Goal: Task Accomplishment & Management: Complete application form

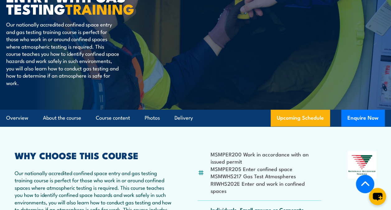
scroll to position [207, 0]
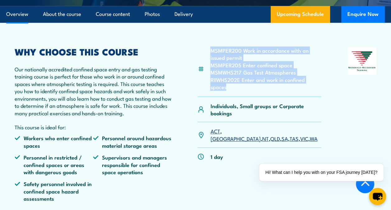
drag, startPoint x: 240, startPoint y: 87, endPoint x: 209, endPoint y: 50, distance: 48.0
click at [209, 50] on div "MSMPER200 Work in accordance with an issued permit MSMPER205 Enter confined spa…" at bounding box center [260, 71] width 124 height 49
copy ul "MSMPER200 Work in accordance with an issued permit MSMPER205 Enter confined spa…"
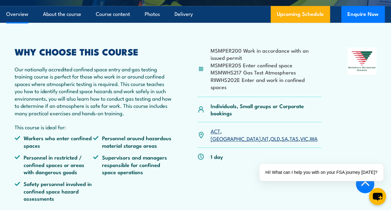
click at [171, 77] on p "Our nationally accredited confined space entry and gas testing training course …" at bounding box center [93, 90] width 157 height 51
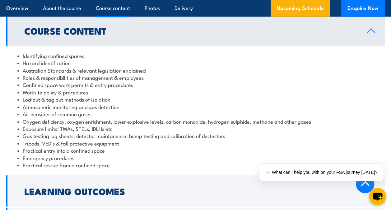
scroll to position [726, 0]
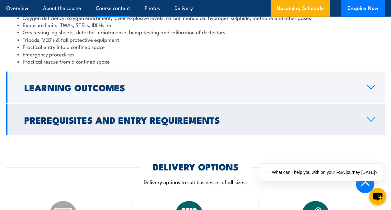
click at [106, 116] on h2 "Prerequisites and Entry Requirements" at bounding box center [190, 120] width 333 height 8
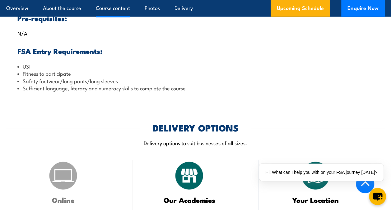
scroll to position [681, 0]
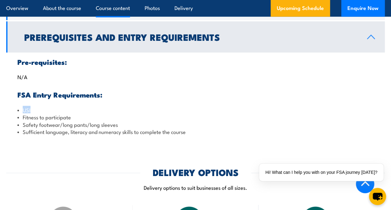
drag, startPoint x: 22, startPoint y: 109, endPoint x: 31, endPoint y: 107, distance: 9.2
click at [31, 107] on li "USI" at bounding box center [195, 109] width 357 height 7
click at [306, 89] on div "Pre-requisites: N/A FSA Entry Requirements: USI Fitness to participate Safety f…" at bounding box center [195, 97] width 379 height 88
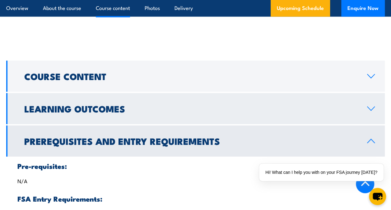
click at [354, 103] on link "Learning Outcomes" at bounding box center [195, 108] width 379 height 31
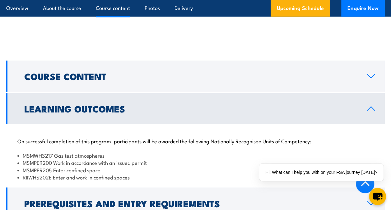
click at [239, 109] on h2 "Learning Outcomes" at bounding box center [190, 108] width 333 height 8
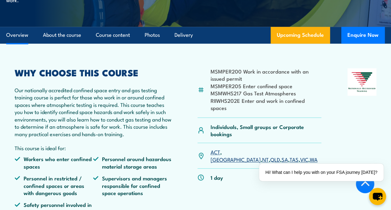
scroll to position [163, 0]
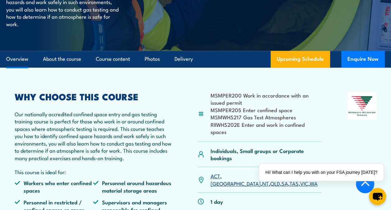
click at [388, 165] on section "MSMPER200 Work in accordance with an issued permit MSMPER205 Enter confined spa…" at bounding box center [195, 164] width 391 height 192
click at [384, 162] on div "✕" at bounding box center [385, 162] width 7 height 7
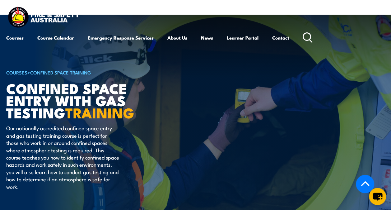
scroll to position [104, 0]
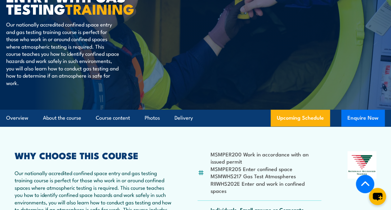
click at [363, 117] on button "Enquire Now" at bounding box center [364, 118] width 44 height 17
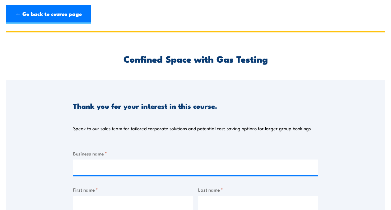
scroll to position [104, 0]
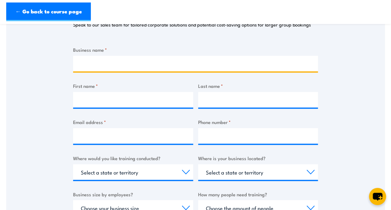
click at [99, 69] on input "Business name *" at bounding box center [195, 64] width 245 height 16
type input "Jacobs"
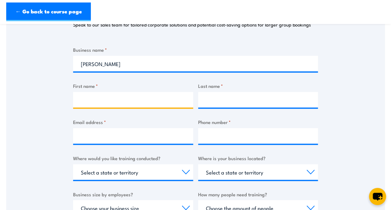
type input "Natalie Clare"
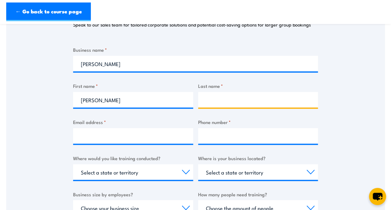
type input "Bennett"
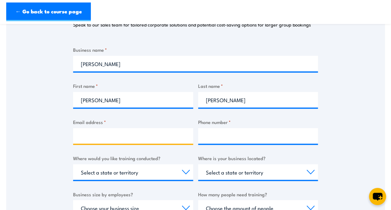
type input "natalie.bennett@jacobs.com"
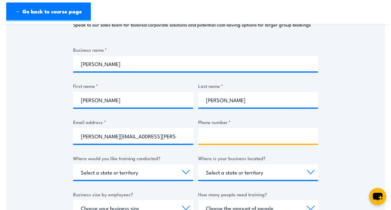
type input "0477040452"
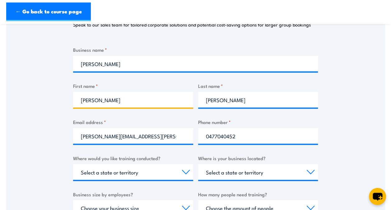
click at [123, 102] on input "Natalie Clare" at bounding box center [133, 100] width 120 height 16
type input "Natalie"
click at [38, 100] on div "Thank you for your interest in this course. Speak to our sales team for tailore…" at bounding box center [195, 132] width 379 height 311
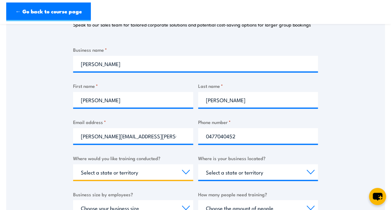
click at [112, 177] on select "Select a state or territory Nationally - multiple locations QLD NSW VIC SA ACT …" at bounding box center [133, 172] width 120 height 16
select select "SA"
click at [73, 164] on select "Select a state or territory Nationally - multiple locations QLD NSW VIC SA ACT …" at bounding box center [133, 172] width 120 height 16
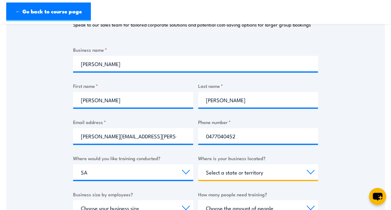
click at [249, 171] on select "Select a state or territory QLD NSW VIC SA ACT WA TAS NT" at bounding box center [258, 172] width 120 height 16
select select "SA"
click at [198, 164] on select "Select a state or territory QLD NSW VIC SA ACT WA TAS NT" at bounding box center [258, 172] width 120 height 16
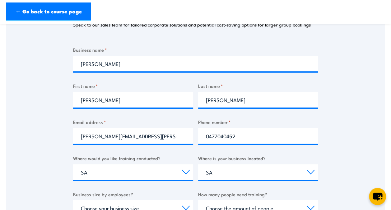
click at [26, 165] on div "Thank you for your interest in this course. Speak to our sales team for tailore…" at bounding box center [195, 132] width 379 height 311
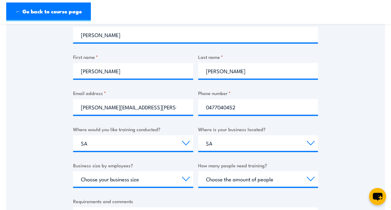
scroll to position [207, 0]
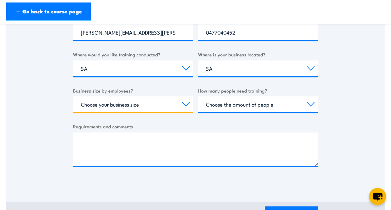
click at [131, 106] on select "Choose your business size 1 to 19 20 to 199 200+" at bounding box center [133, 104] width 120 height 16
select select "200+"
click at [73, 96] on select "Choose your business size 1 to 19 20 to 199 200+" at bounding box center [133, 104] width 120 height 16
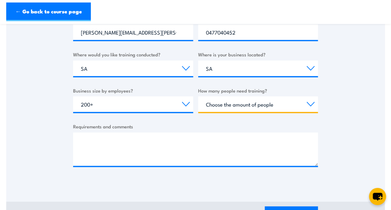
click at [246, 104] on select "Choose the amount of people 1 to 4 5 to 19 20+" at bounding box center [258, 104] width 120 height 16
select select "1 to 4"
click at [198, 96] on select "Choose the amount of people 1 to 4 5 to 19 20+" at bounding box center [258, 104] width 120 height 16
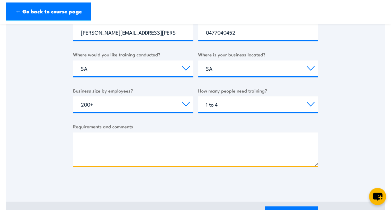
click at [89, 143] on textarea "Requirements and comments" at bounding box center [195, 148] width 245 height 33
click at [173, 145] on textarea "Requirements and comments" at bounding box center [195, 148] width 245 height 33
click at [114, 140] on textarea "Requirements and comments" at bounding box center [195, 148] width 245 height 33
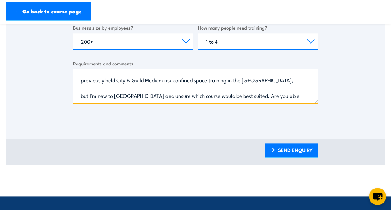
scroll to position [287, 0]
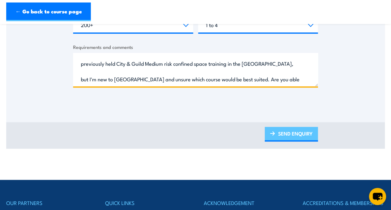
type textarea "Hi, I need confined space training for undertaking inspections in towers & tunn…"
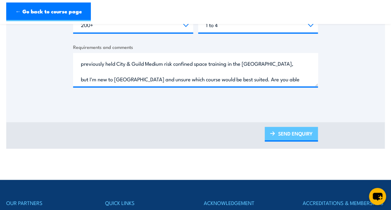
click at [288, 133] on link "SEND ENQUIRY" at bounding box center [291, 134] width 53 height 15
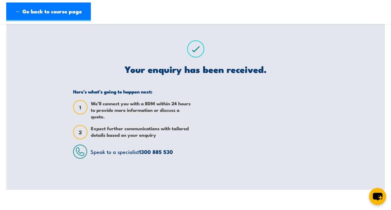
scroll to position [0, 0]
